Goal: Task Accomplishment & Management: Use online tool/utility

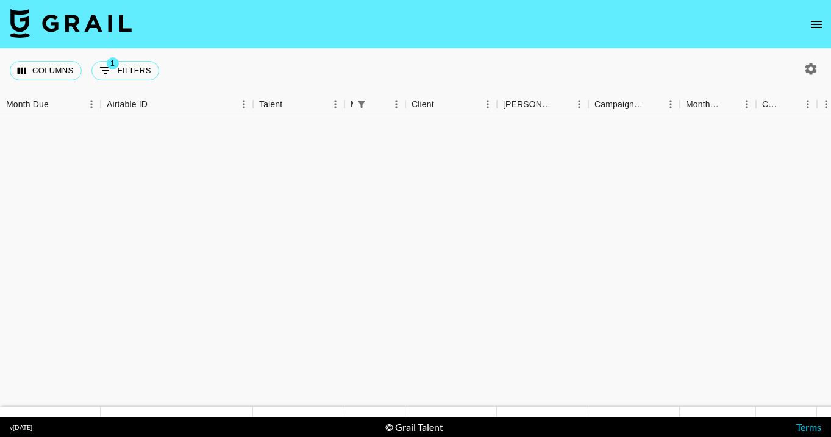
scroll to position [465, 0]
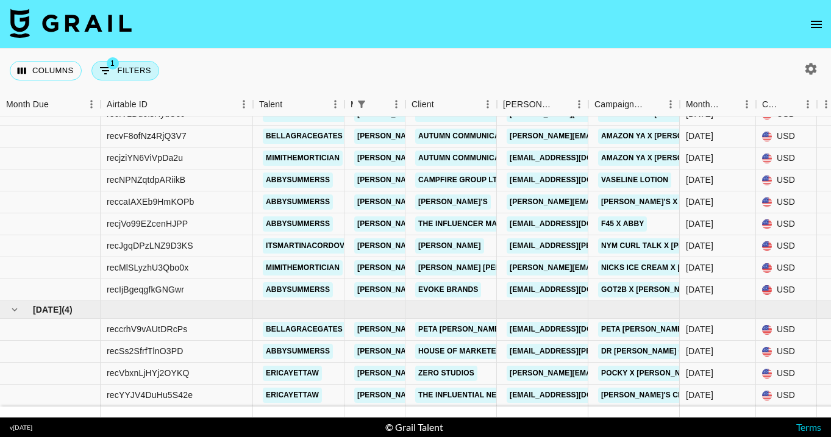
click at [126, 78] on button "1 Filters" at bounding box center [125, 71] width 68 height 20
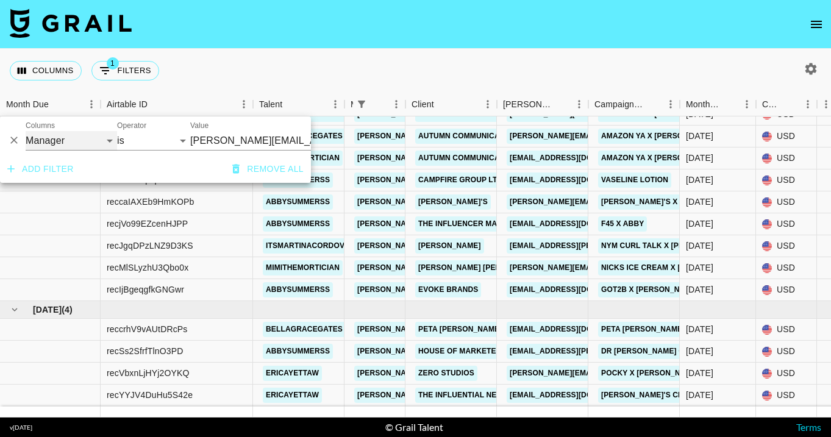
click at [86, 149] on select "Grail Platform ID Airtable ID Talent Manager Client [PERSON_NAME] Campaign (Typ…" at bounding box center [71, 141] width 91 height 20
select select "monthDue2"
click at [226, 143] on select "[DATE] [DATE] '[DATE] May '[DATE] Mar '[DATE] Jan '[DATE] Nov '[DATE] Sep '[DAT…" at bounding box center [213, 141] width 46 height 20
select select "[DATE]"
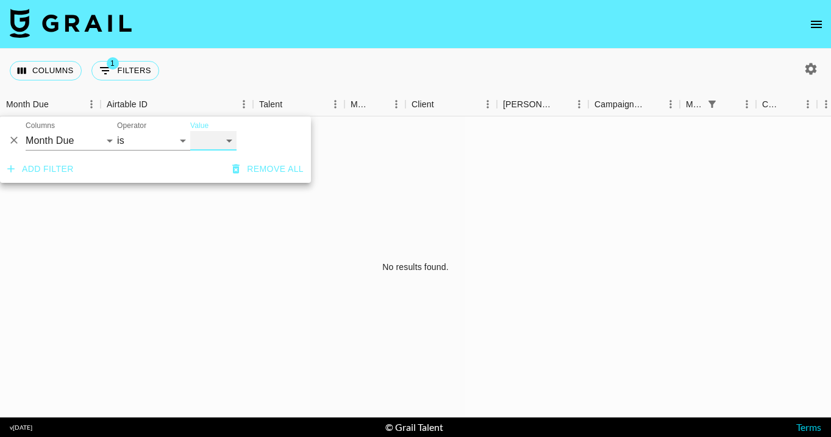
scroll to position [0, 0]
click at [567, 69] on div "Columns 1 Filters + Booking" at bounding box center [415, 71] width 831 height 44
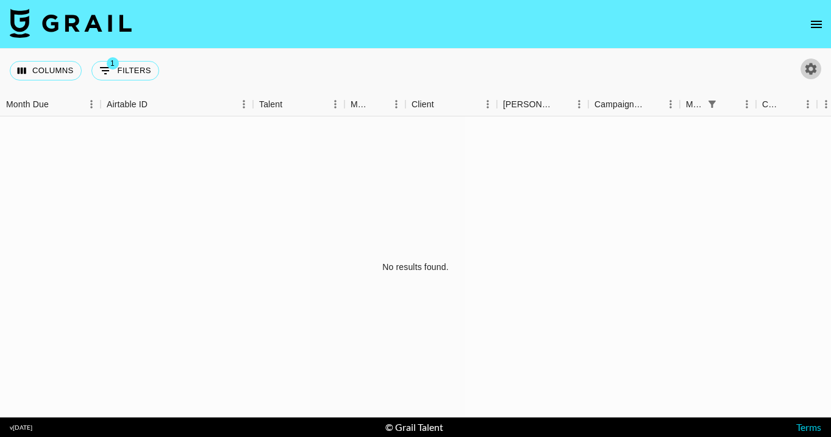
click at [815, 67] on icon "button" at bounding box center [812, 69] width 12 height 12
select select "[DATE]"
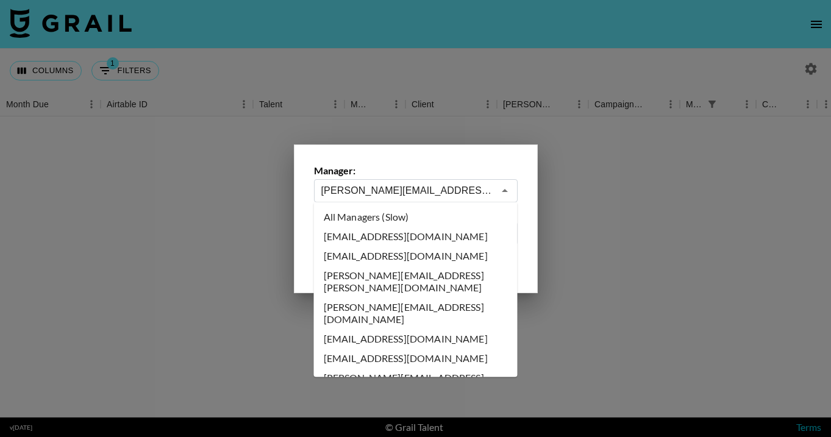
click at [404, 190] on input "[PERSON_NAME][EMAIL_ADDRESS][DOMAIN_NAME]" at bounding box center [407, 191] width 173 height 14
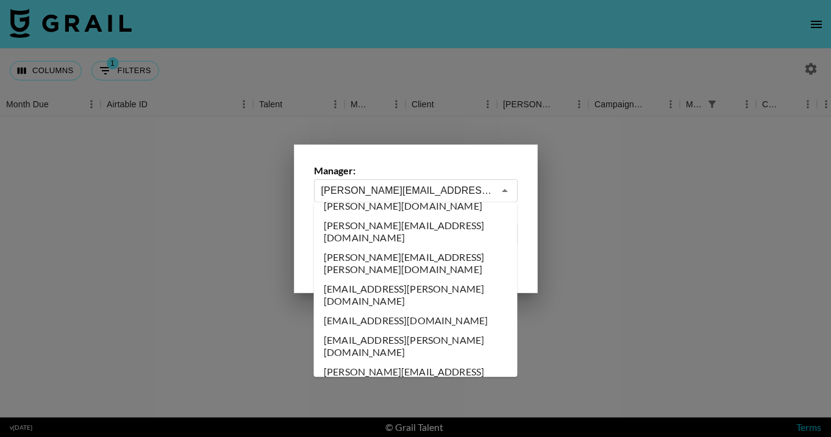
click at [695, 57] on div at bounding box center [415, 218] width 831 height 437
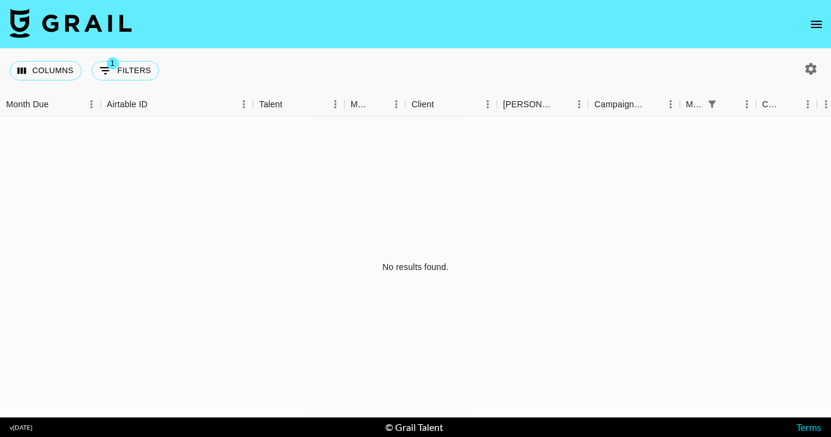
click at [809, 72] on icon "button" at bounding box center [812, 69] width 12 height 12
select select "[DATE]"
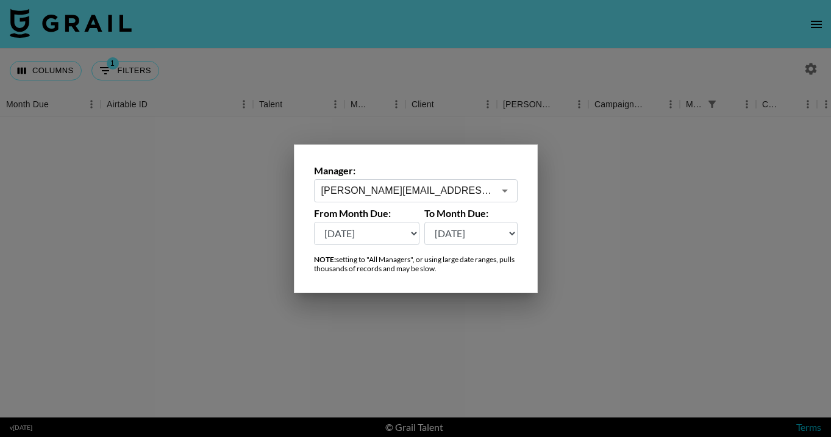
click at [470, 179] on div "[PERSON_NAME][EMAIL_ADDRESS][DOMAIN_NAME] ​" at bounding box center [416, 190] width 204 height 23
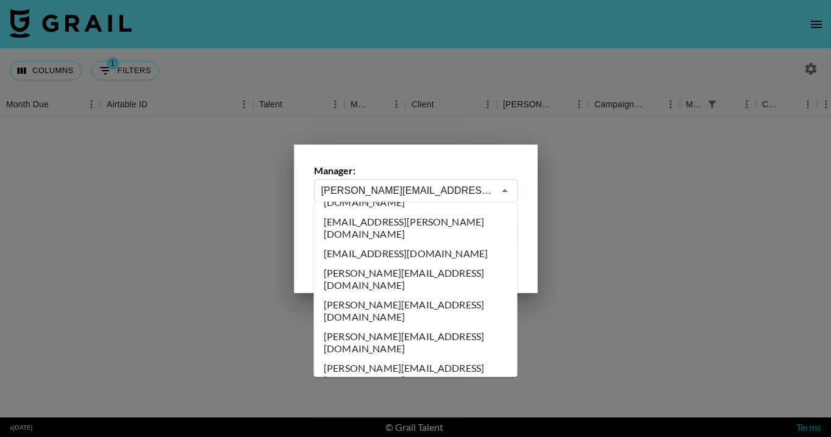
scroll to position [0, 0]
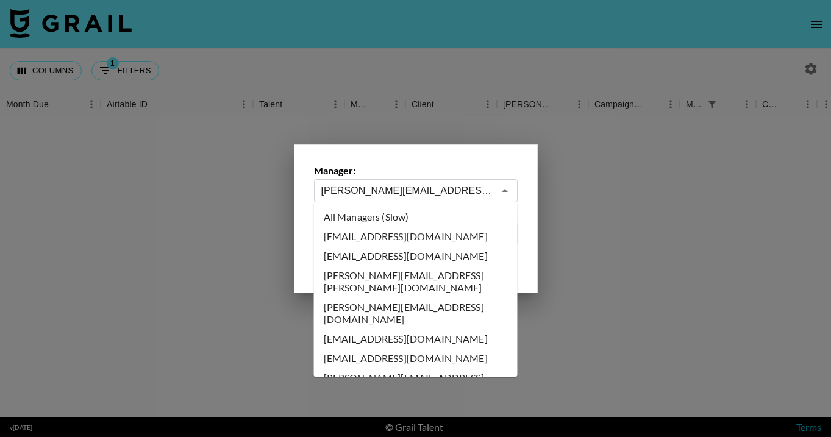
click at [471, 211] on li "All Managers (Slow)" at bounding box center [416, 217] width 204 height 20
type input "All Managers (Slow)"
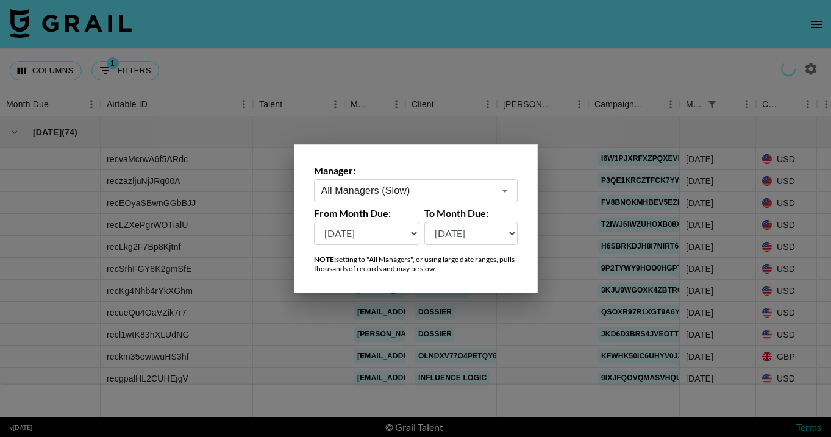
click at [441, 54] on div at bounding box center [415, 218] width 831 height 437
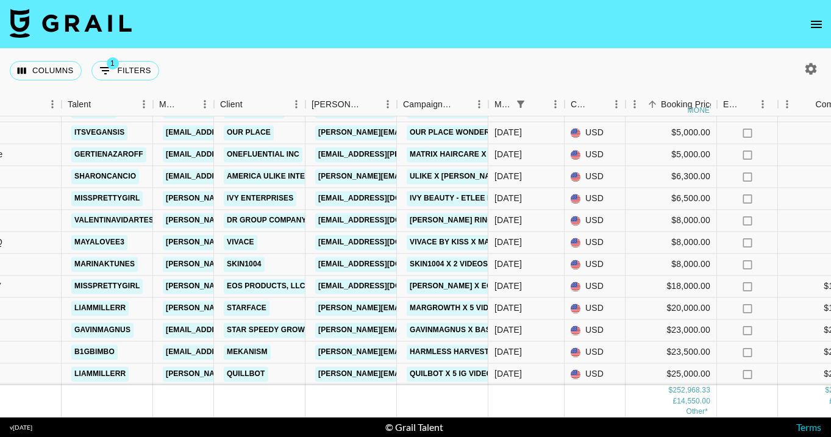
scroll to position [1387, 182]
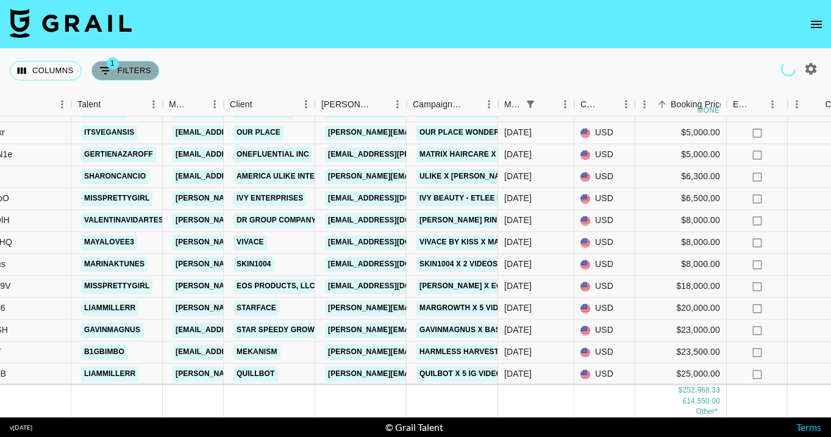
click at [138, 75] on button "1 Filters" at bounding box center [125, 71] width 68 height 20
select select "monthDue2"
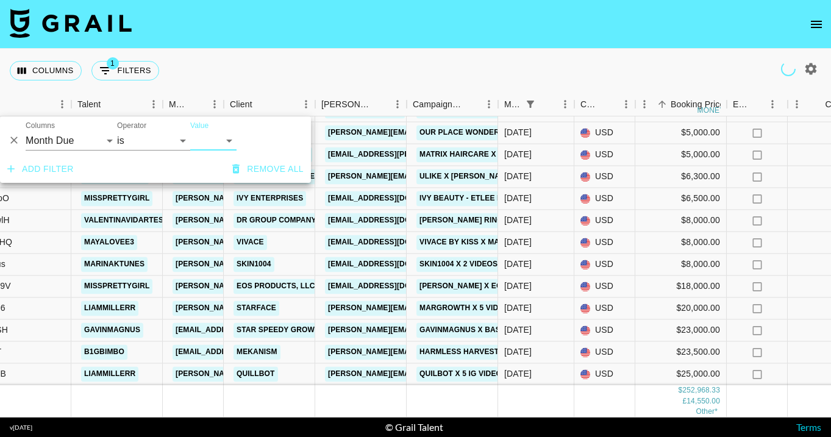
click at [207, 141] on select "[DATE] [DATE] '[DATE] May '[DATE] Mar '[DATE] Jan '[DATE] Nov '[DATE] Sep '[DAT…" at bounding box center [213, 141] width 46 height 20
select select "[DATE]"
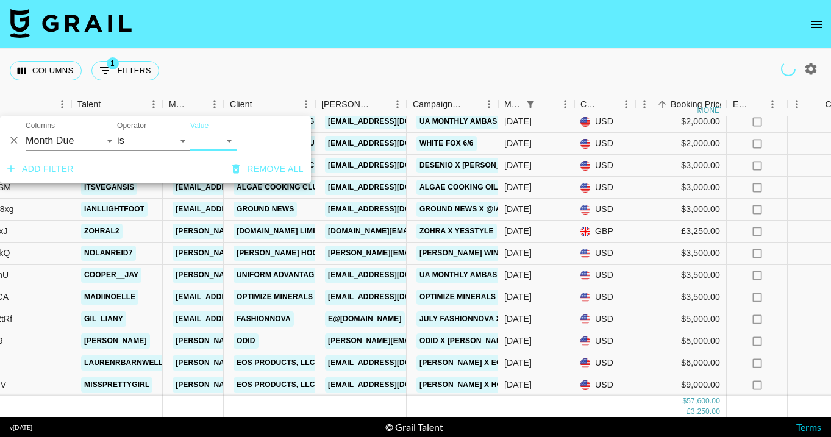
scroll to position [225, 182]
click at [312, 57] on div "Columns 1 Filters + Booking" at bounding box center [415, 71] width 831 height 44
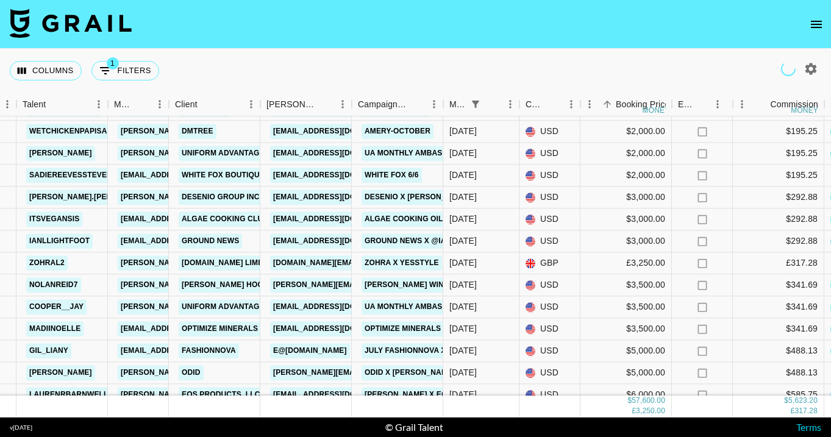
scroll to position [224, 237]
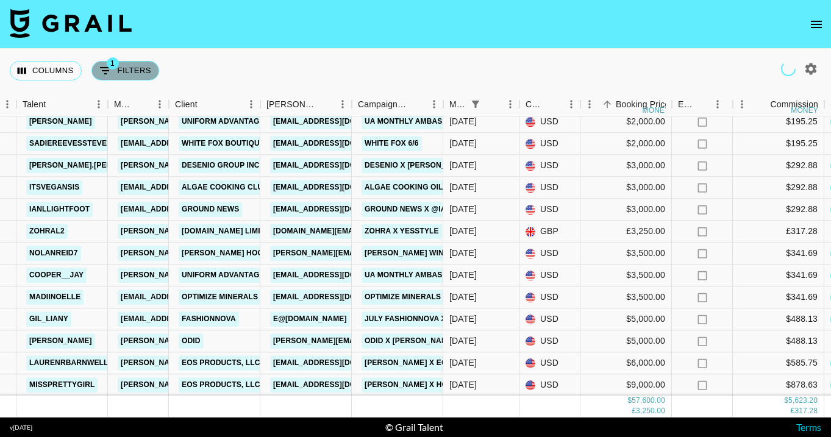
click at [135, 71] on button "1 Filters" at bounding box center [125, 71] width 68 height 20
select select "monthDue2"
select select "[DATE]"
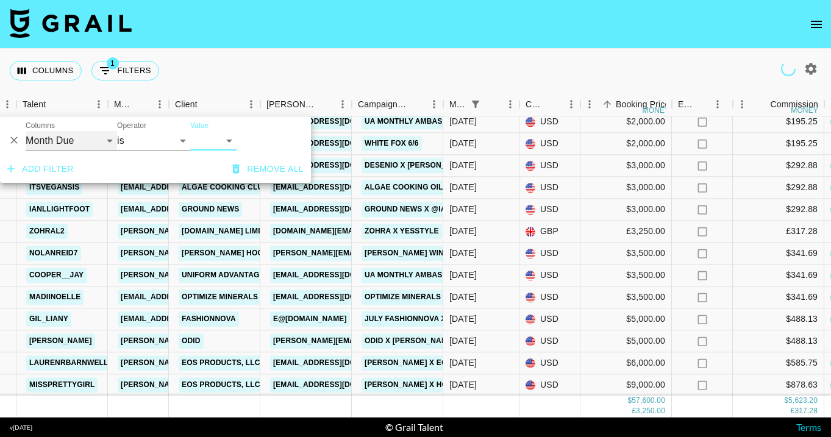
click at [79, 147] on select "Grail Platform ID Airtable ID Talent Manager Client [PERSON_NAME] Campaign (Typ…" at bounding box center [71, 141] width 91 height 20
select select "managerIds"
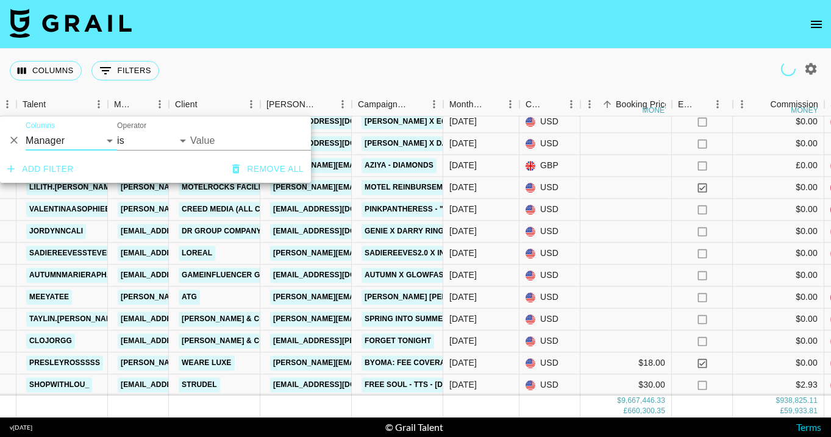
click at [204, 143] on input "Value" at bounding box center [272, 140] width 165 height 19
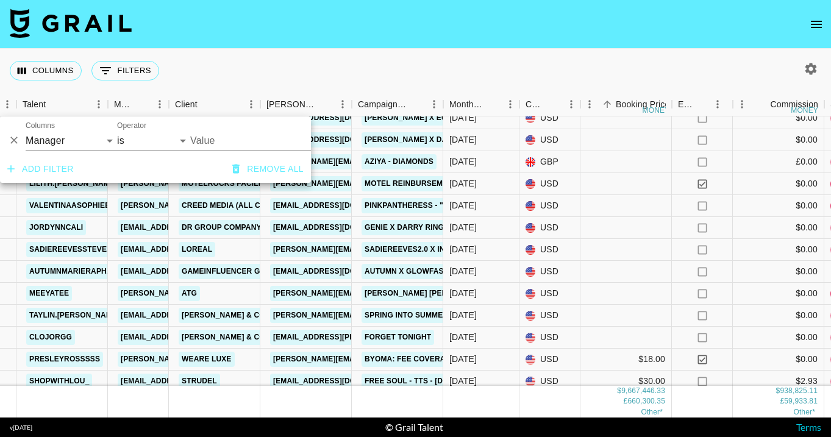
click at [213, 140] on input "Value" at bounding box center [272, 140] width 165 height 19
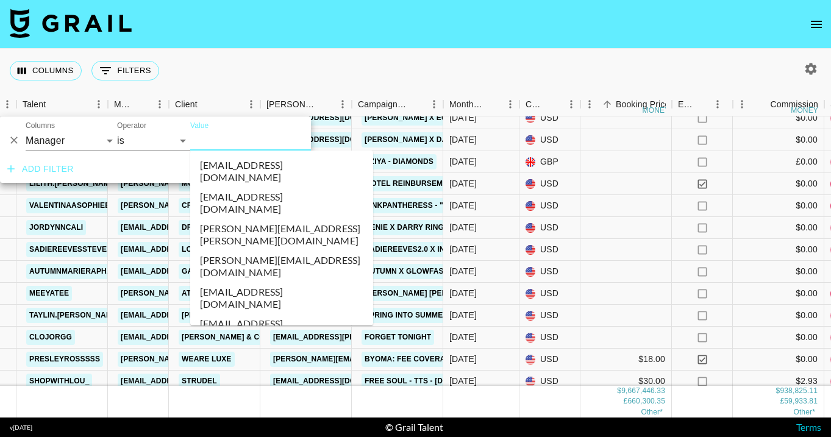
click at [204, 143] on input "Value" at bounding box center [272, 140] width 165 height 19
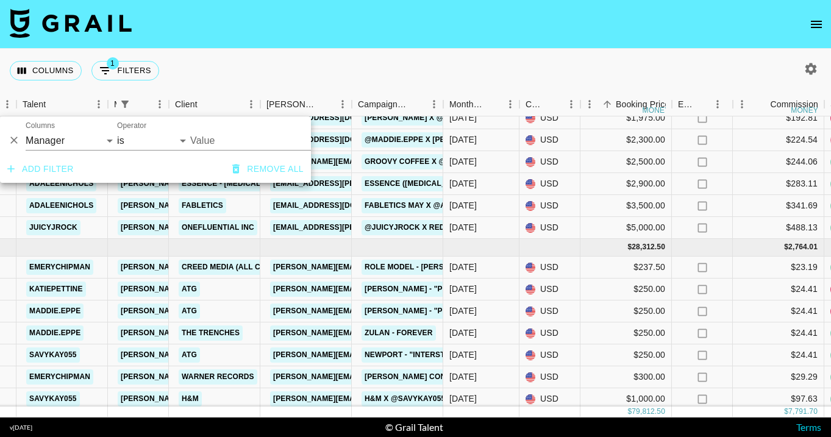
type input "[PERSON_NAME][EMAIL_ADDRESS][DOMAIN_NAME]"
click at [380, 35] on nav at bounding box center [415, 24] width 831 height 49
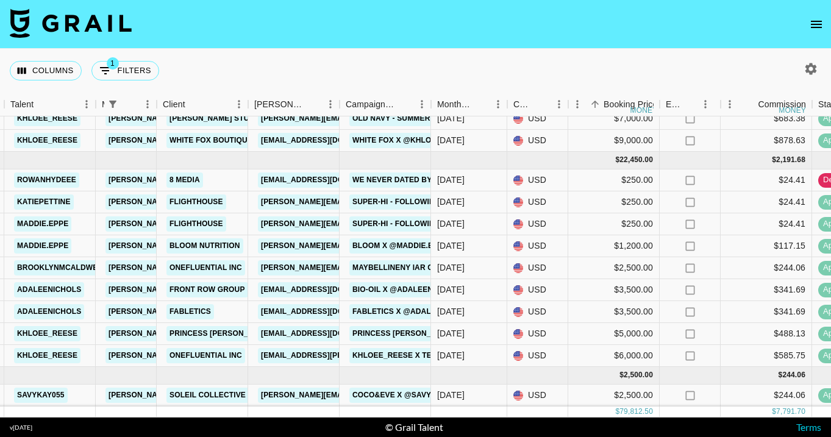
scroll to position [637, 252]
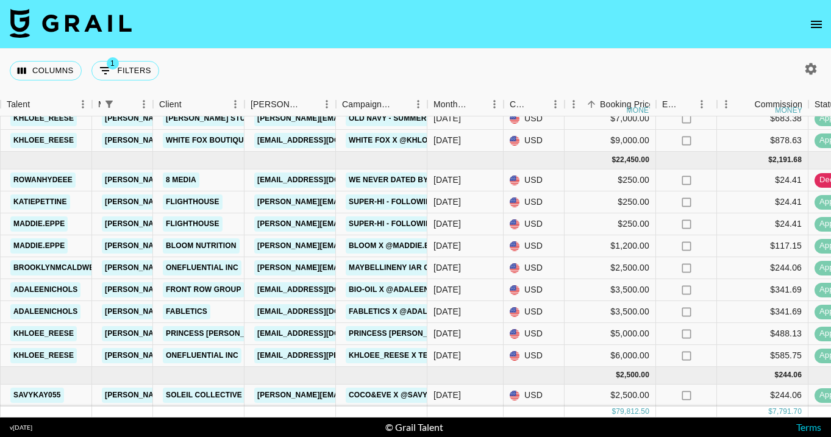
click at [395, 57] on div "Columns 1 Filters + Booking" at bounding box center [415, 71] width 831 height 44
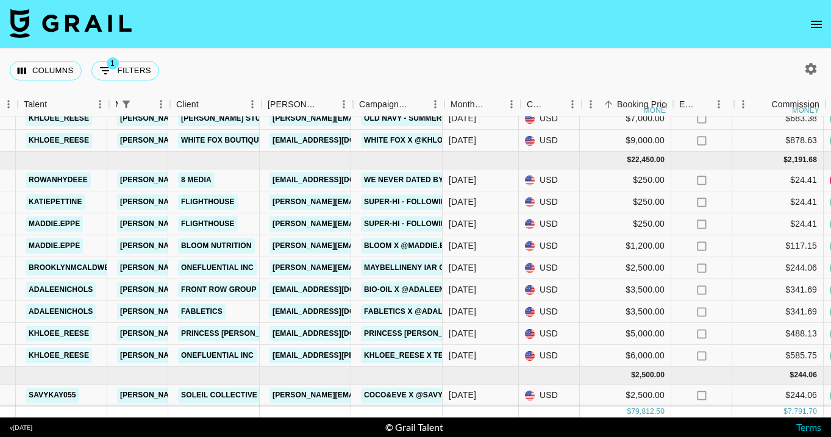
scroll to position [637, 235]
